Goal: Find specific page/section: Find specific page/section

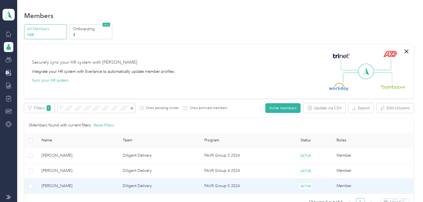
click at [81, 185] on span "[PERSON_NAME]" at bounding box center [78, 186] width 73 height 6
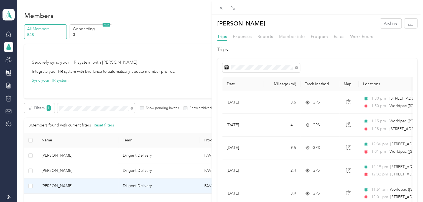
click at [288, 38] on span "Member info" at bounding box center [292, 36] width 26 height 5
